Goal: Information Seeking & Learning: Understand process/instructions

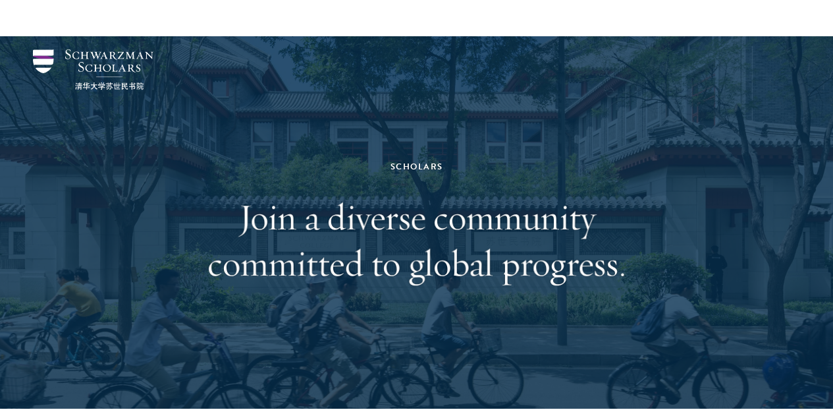
scroll to position [1500, 0]
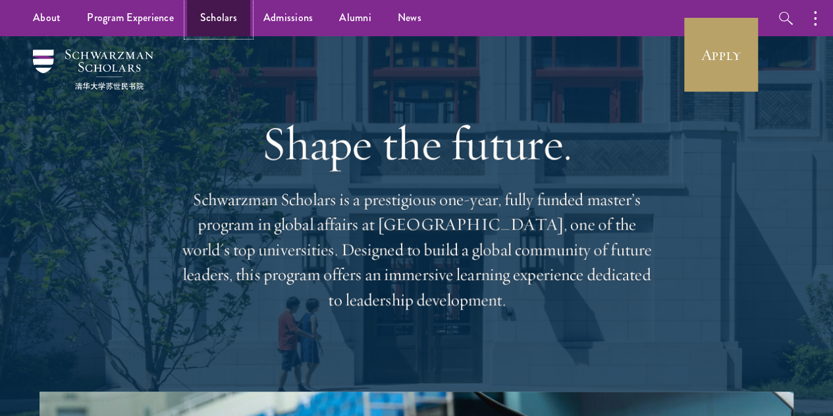
click at [229, 5] on link "Scholars" at bounding box center [218, 18] width 63 height 36
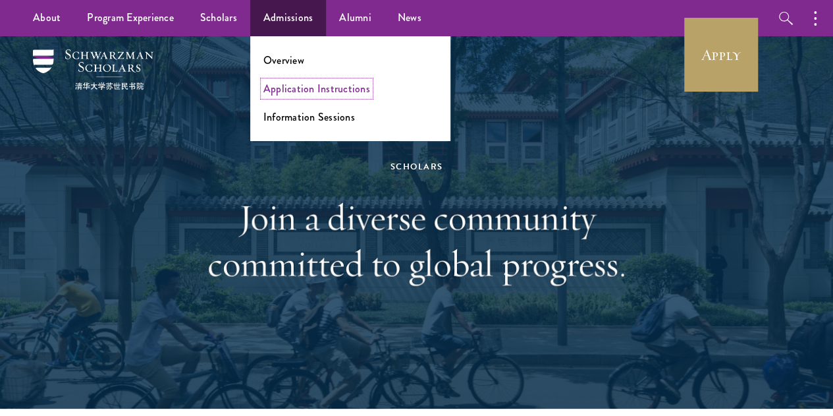
click at [296, 88] on link "Application Instructions" at bounding box center [317, 88] width 107 height 15
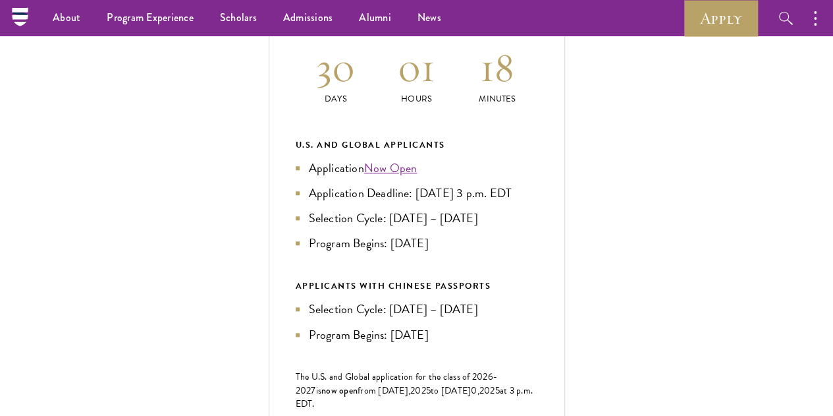
scroll to position [489, 0]
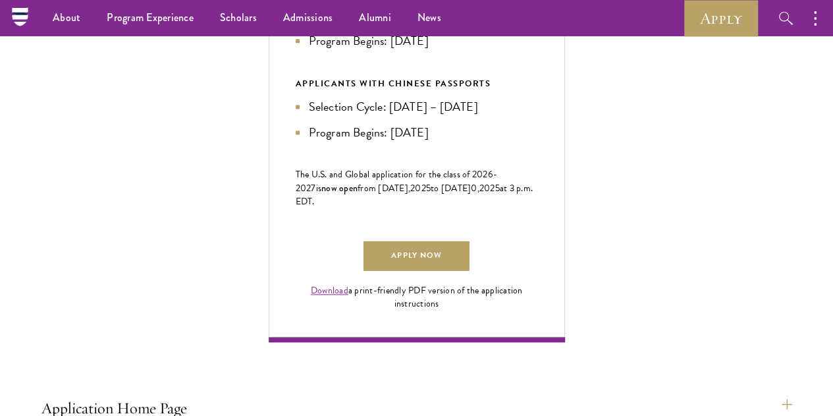
scroll to position [590, 0]
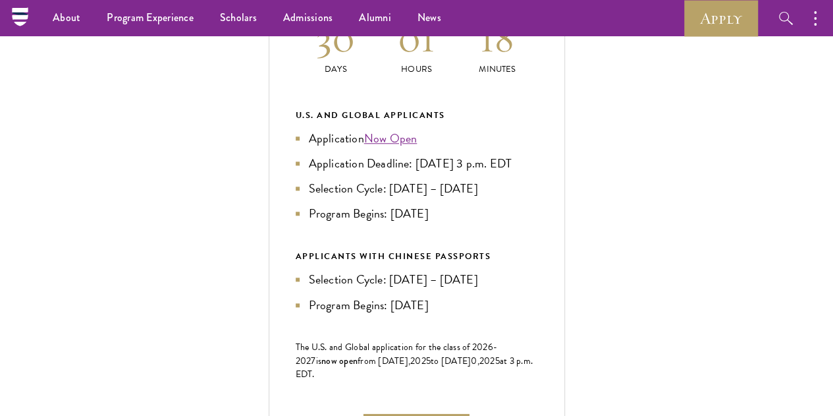
drag, startPoint x: 171, startPoint y: 175, endPoint x: 244, endPoint y: 194, distance: 74.8
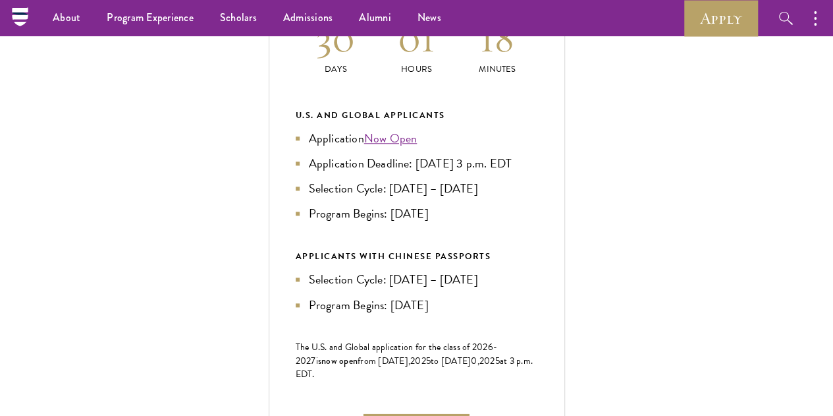
drag, startPoint x: 109, startPoint y: 207, endPoint x: 250, endPoint y: 221, distance: 142.4
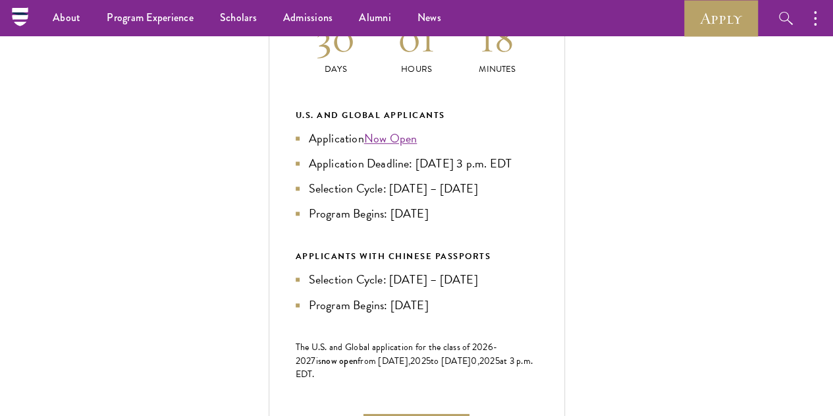
drag, startPoint x: 220, startPoint y: 283, endPoint x: 246, endPoint y: 300, distance: 31.1
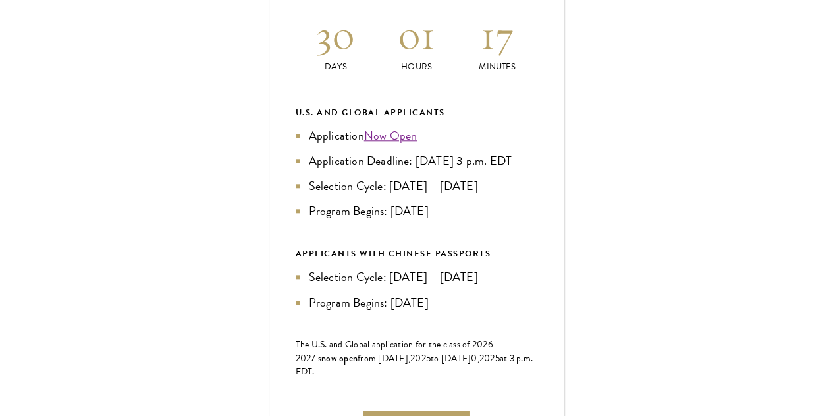
scroll to position [593, 0]
